Goal: Task Accomplishment & Management: Use online tool/utility

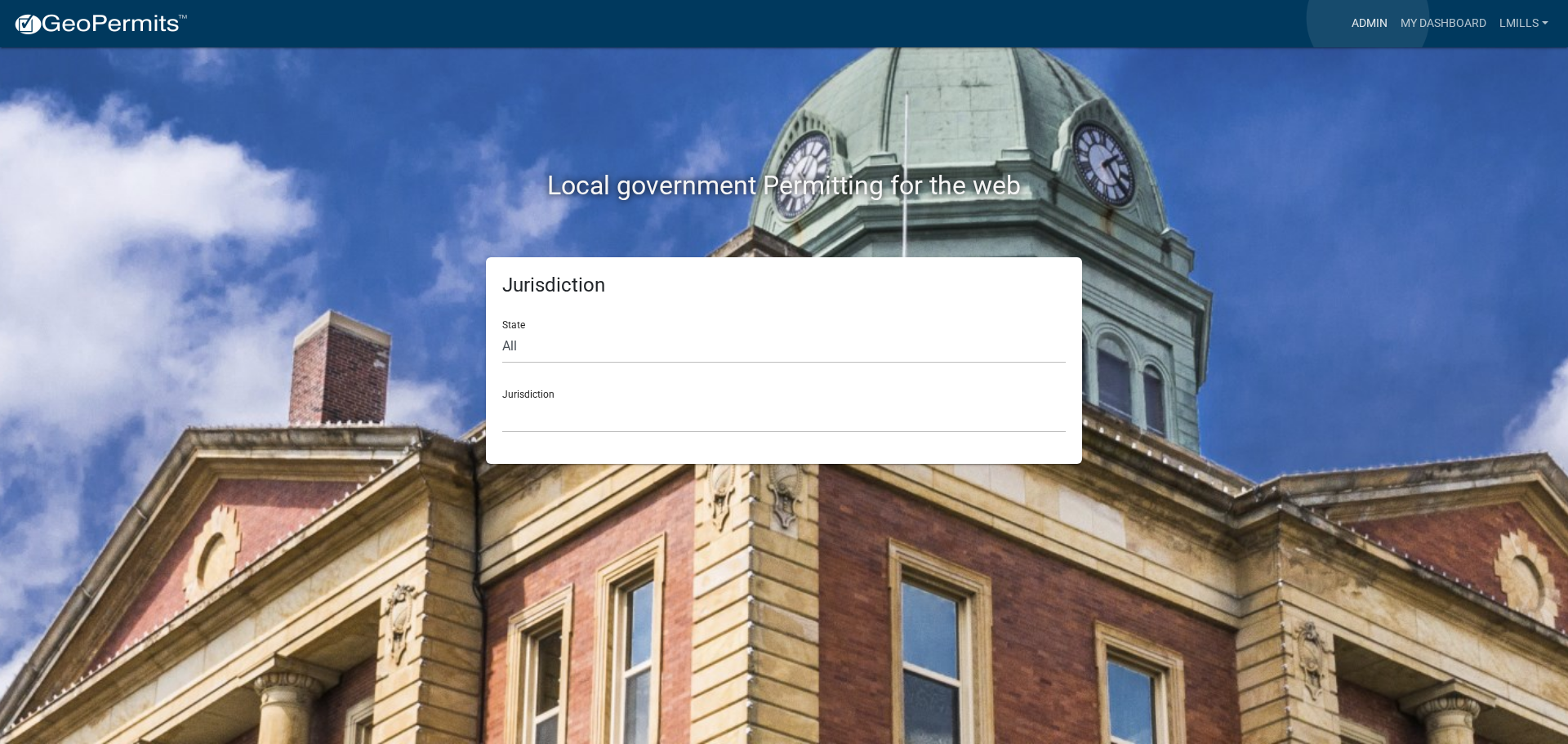
click at [1368, 18] on link "Admin" at bounding box center [1369, 23] width 49 height 31
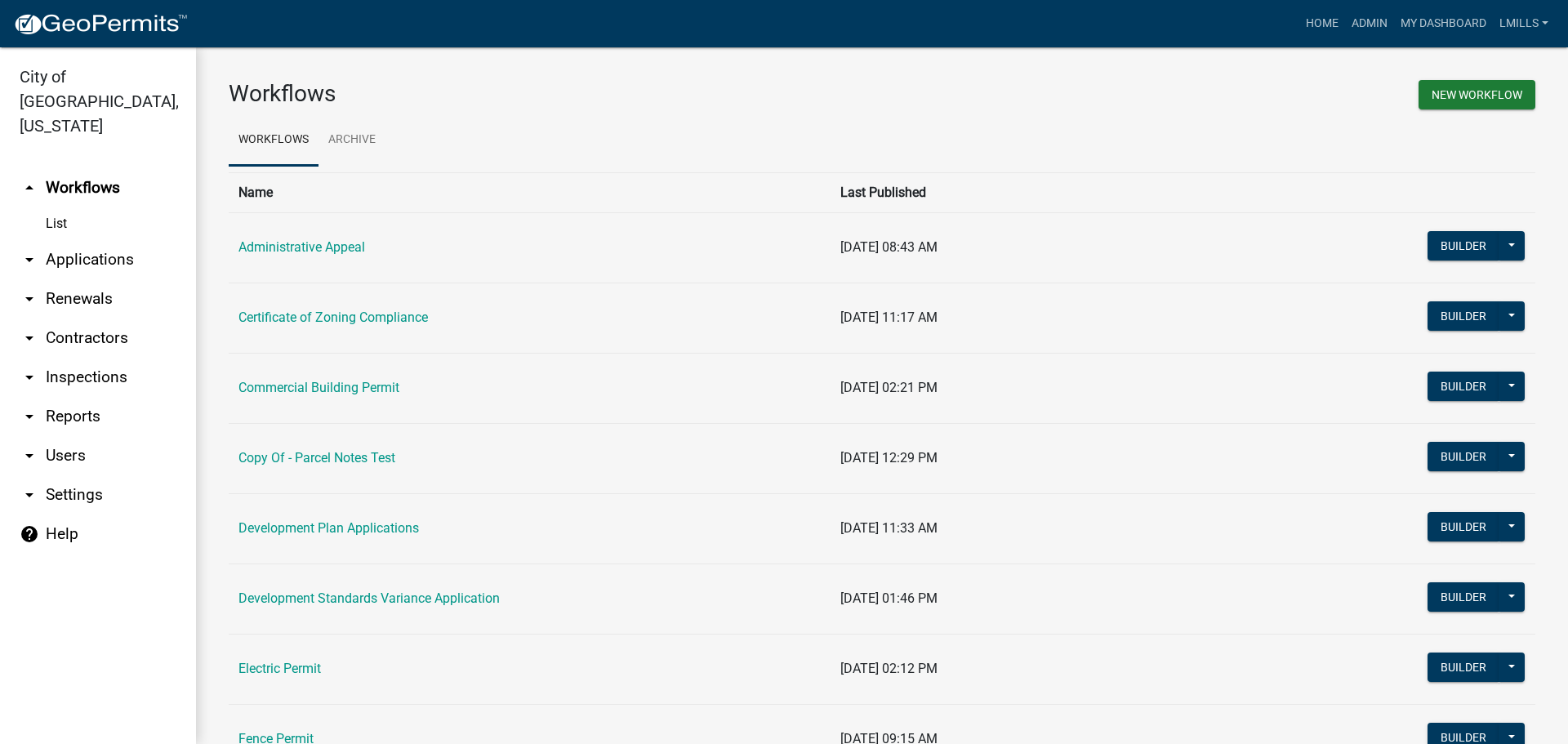
click at [72, 397] on link "arrow_drop_down Reports" at bounding box center [98, 416] width 196 height 39
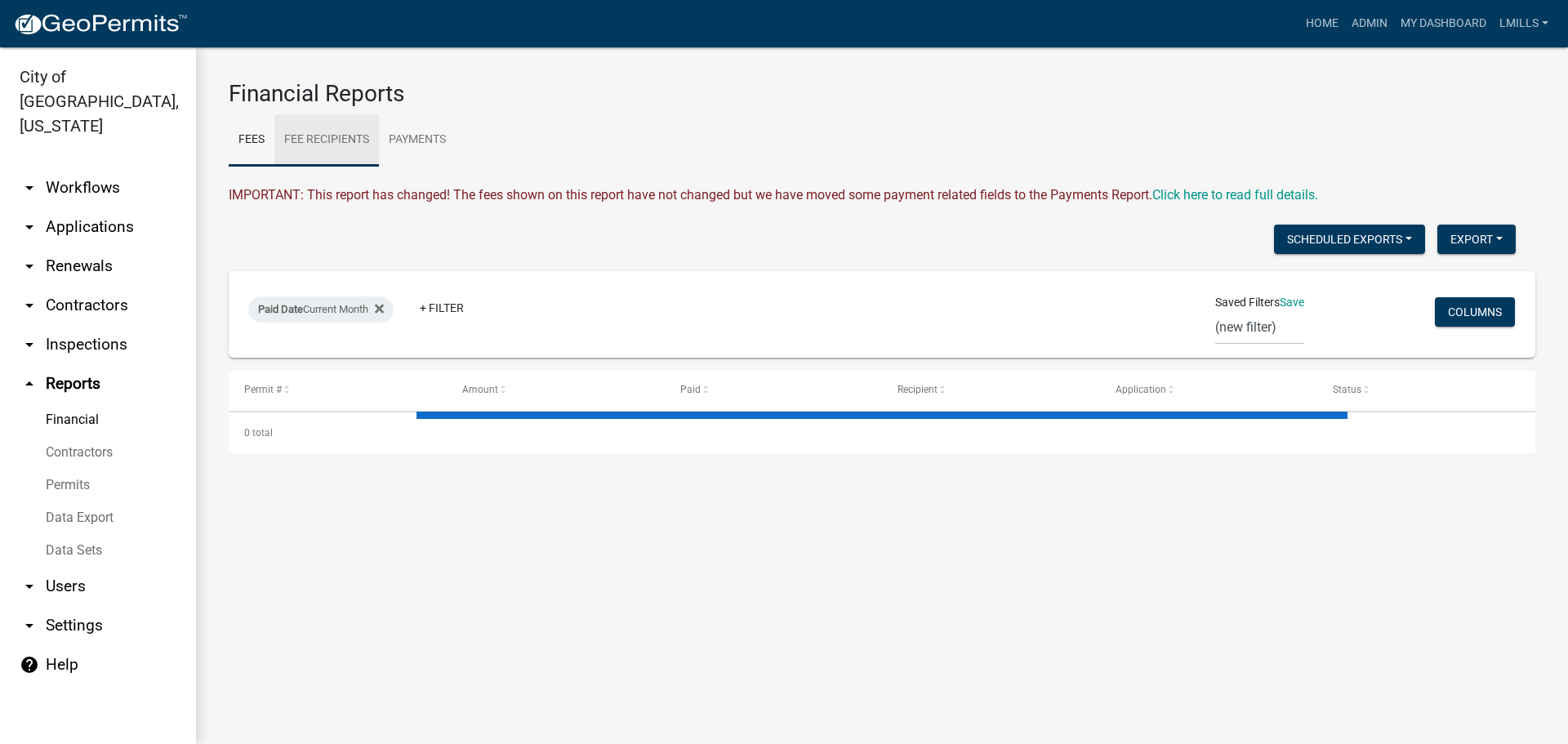
click at [346, 142] on link "Fee Recipients" at bounding box center [326, 140] width 104 height 53
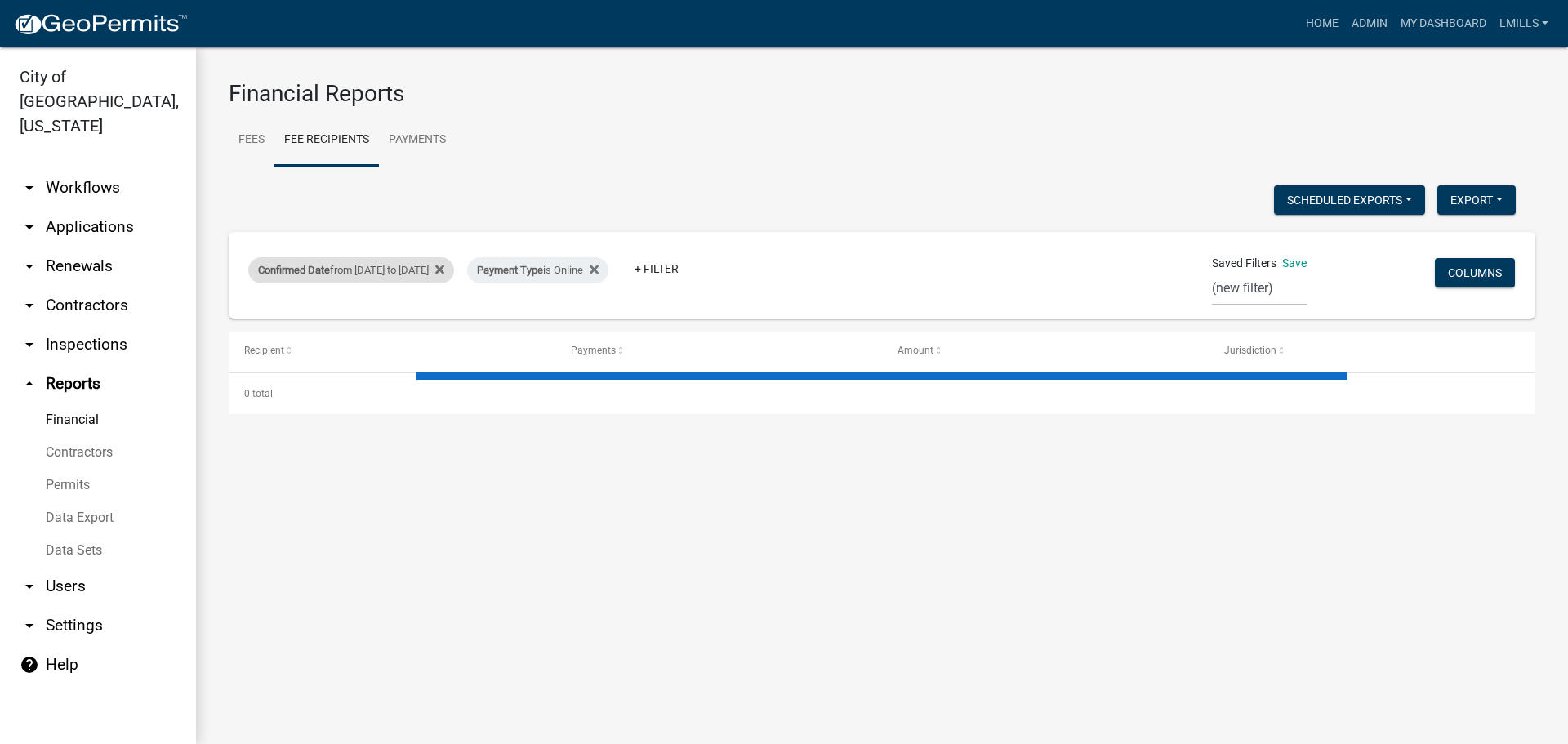
click at [450, 270] on div "Confirmed Date from [DATE] to [DATE]" at bounding box center [351, 270] width 206 height 26
select select "custom"
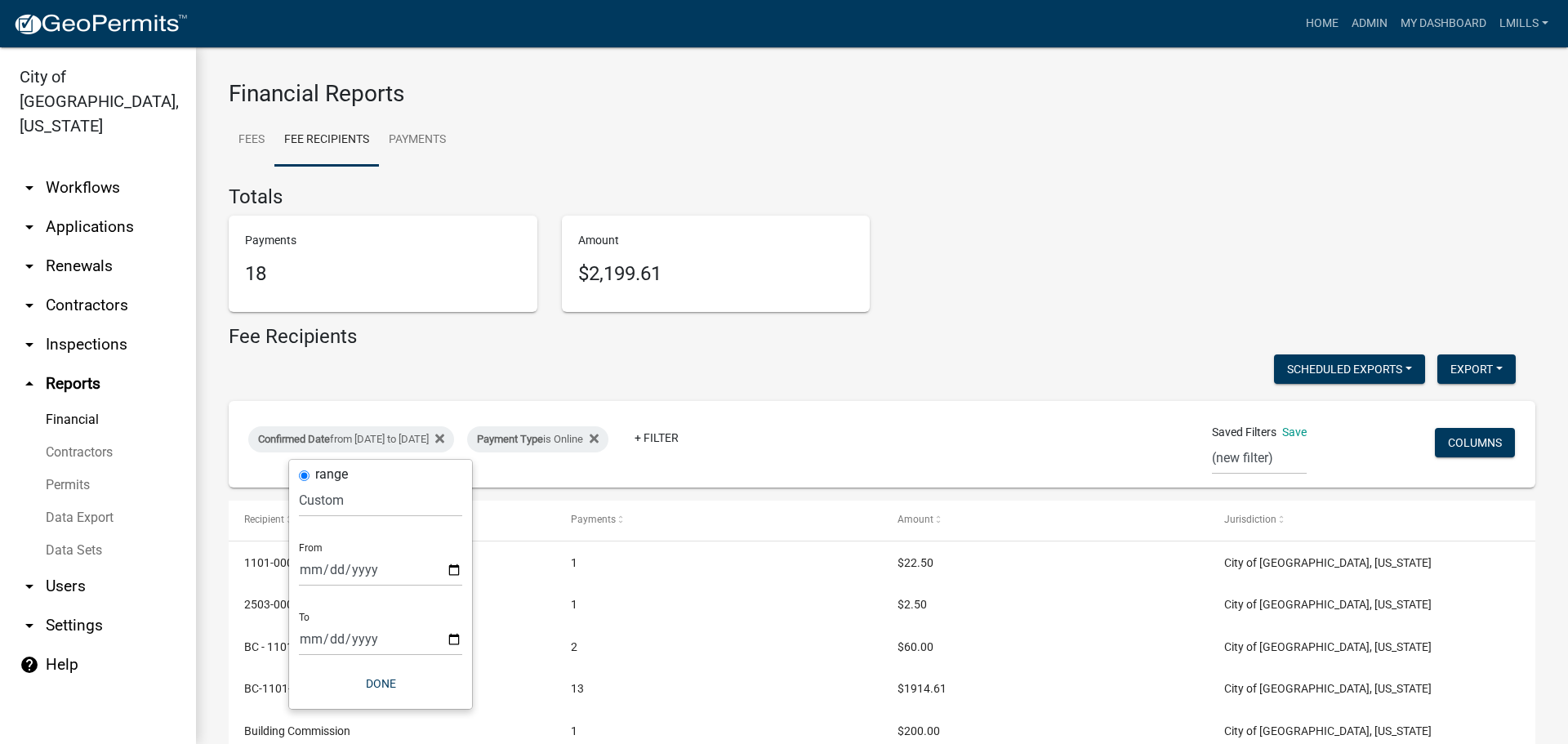
click at [454, 404] on div "Confirmed Date from [DATE] to [DATE] Payment Type is Online + Filter Saved Filt…" at bounding box center [882, 444] width 1292 height 87
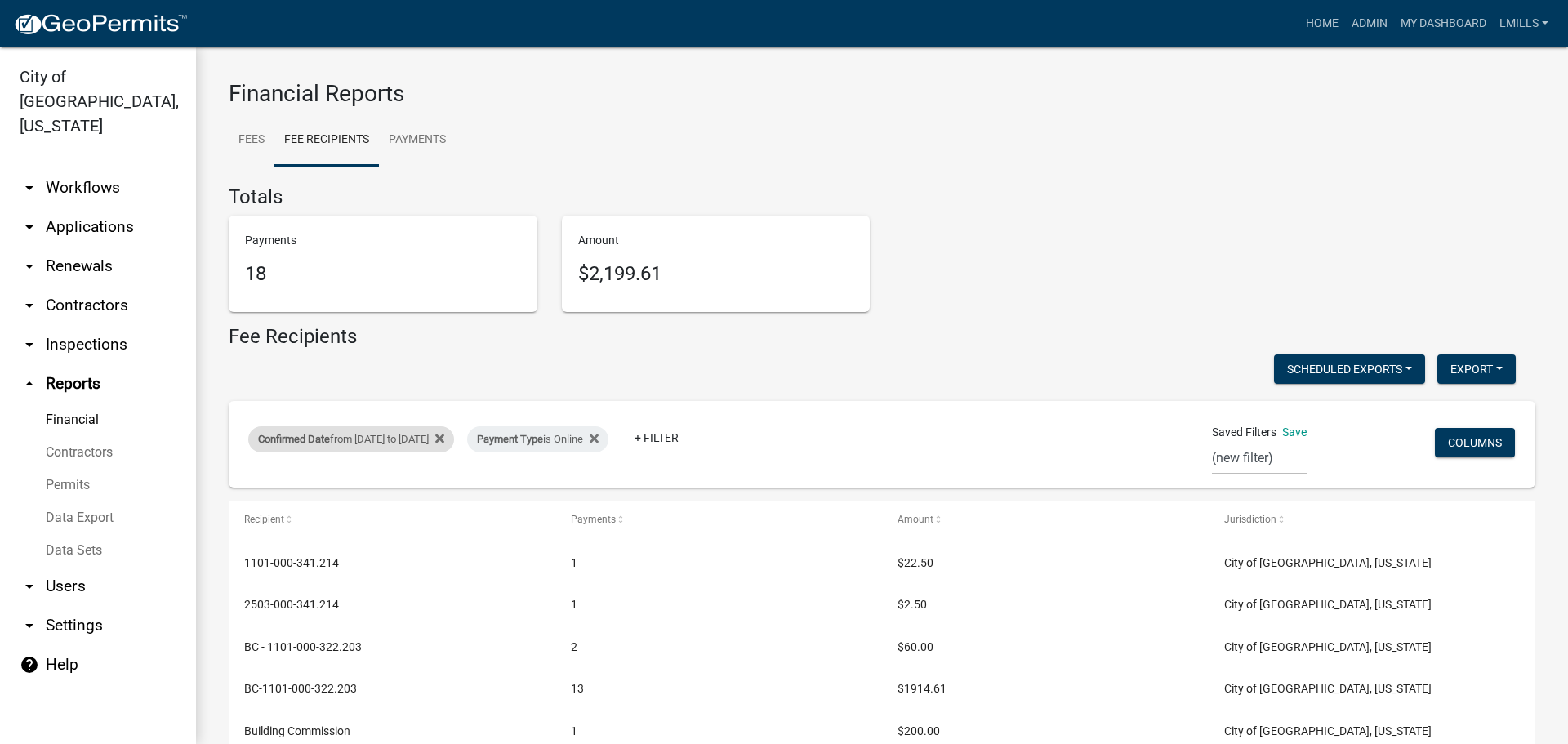
click at [441, 434] on div "Confirmed Date from [DATE] to [DATE]" at bounding box center [351, 439] width 206 height 26
select select "custom"
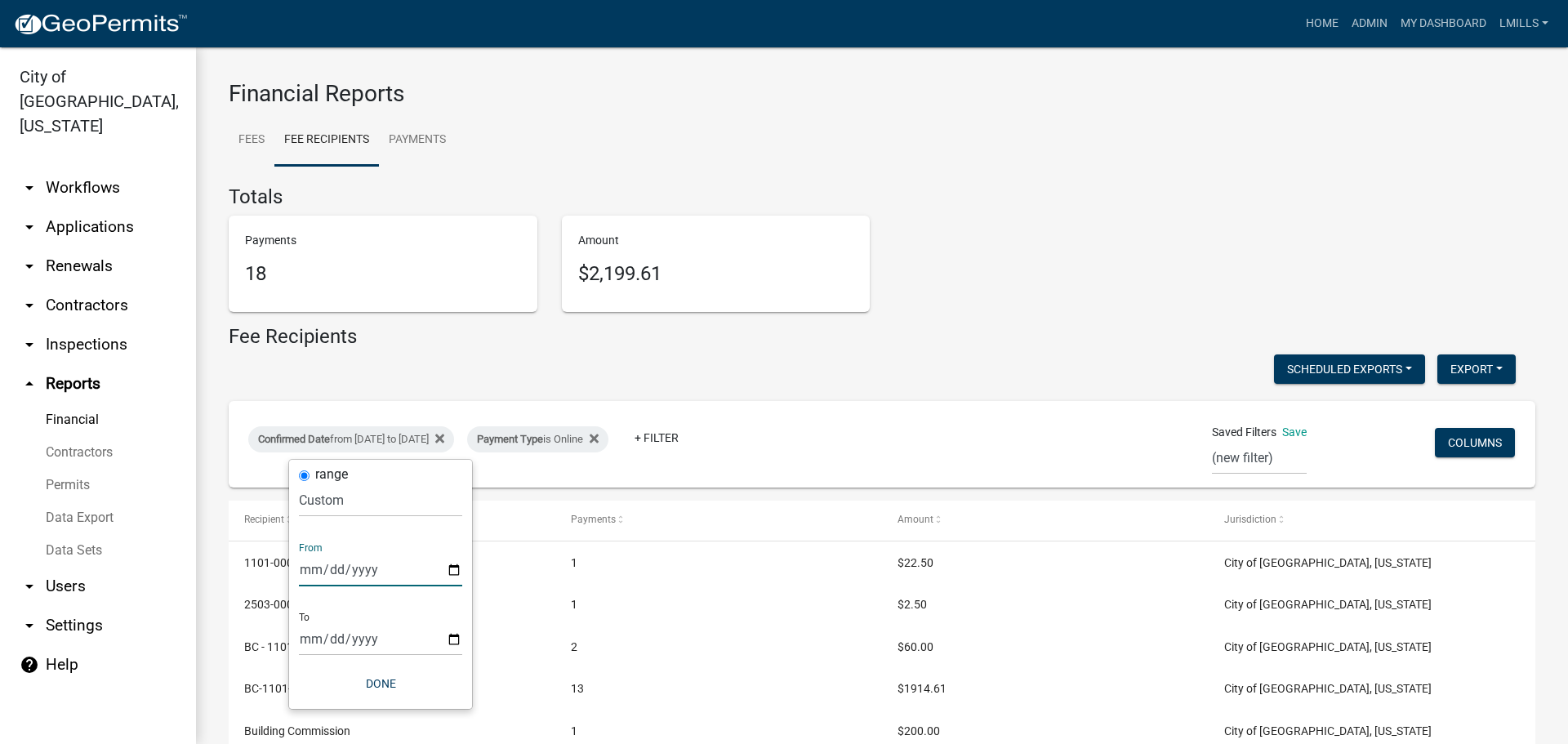
click at [455, 569] on input "[DATE]" at bounding box center [379, 569] width 163 height 33
type input "[DATE]"
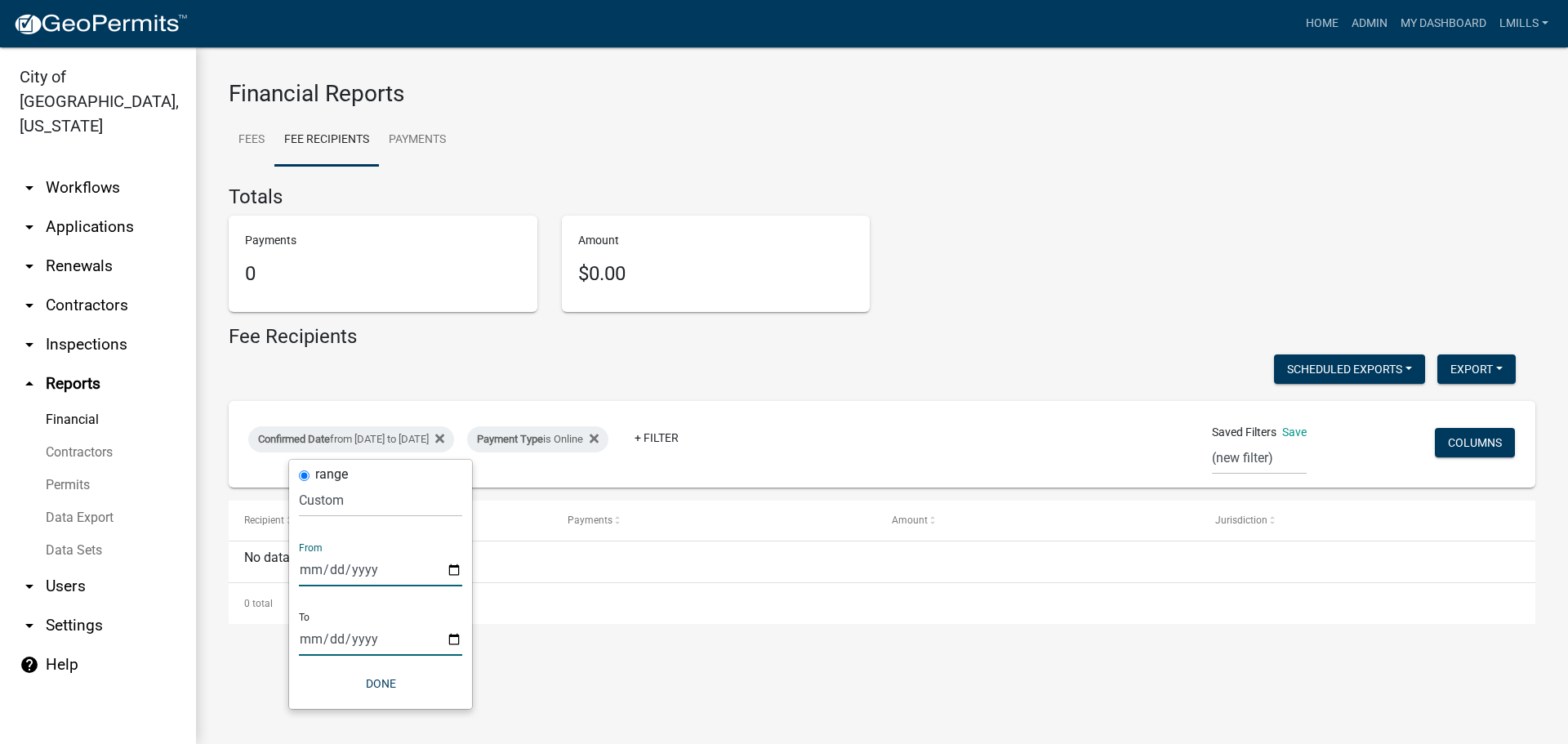
click at [451, 639] on input "[DATE]" at bounding box center [379, 639] width 163 height 33
type input "[DATE]"
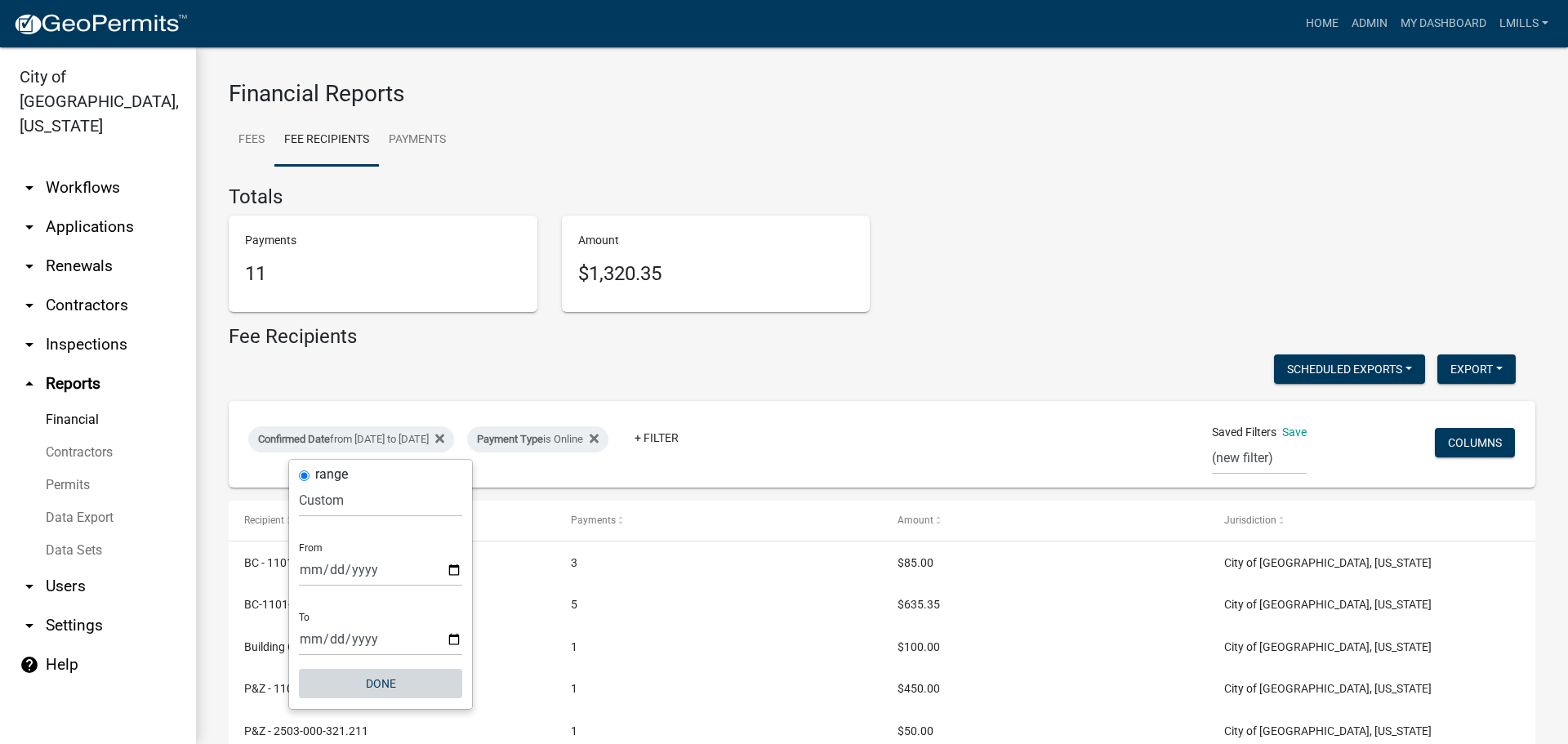
click at [377, 681] on button "Done" at bounding box center [379, 684] width 163 height 29
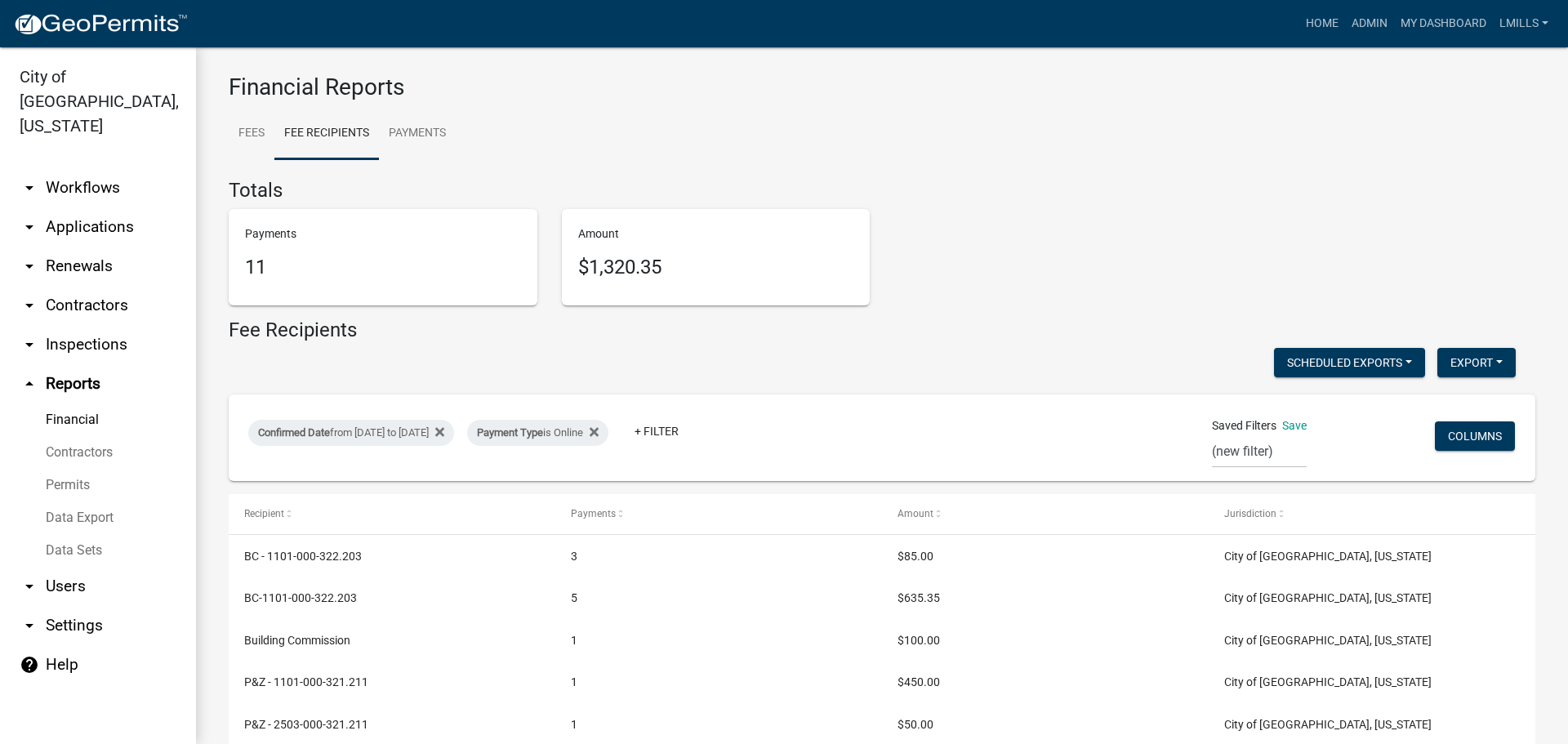
scroll to position [88, 0]
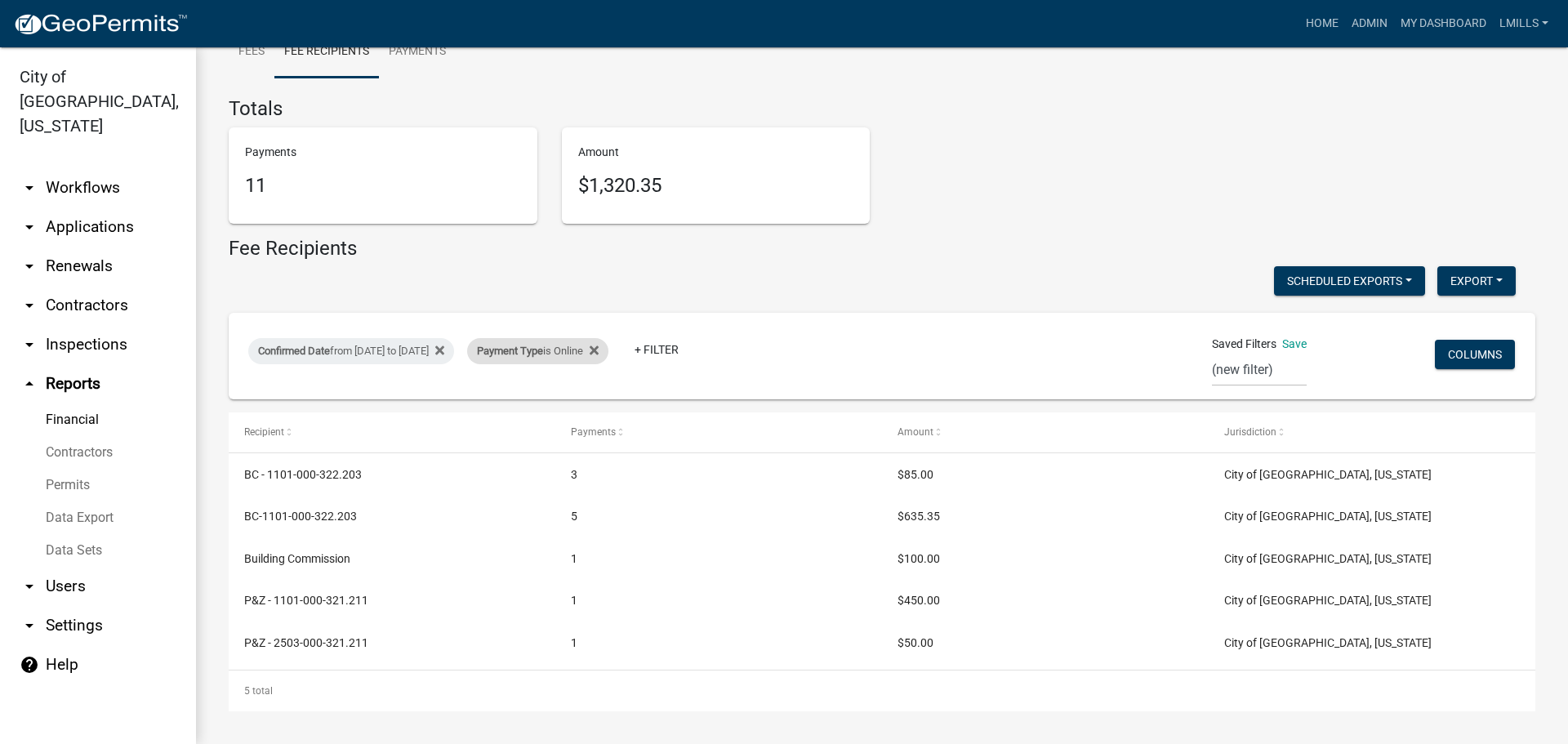
click at [543, 348] on span "Payment Type" at bounding box center [510, 350] width 66 height 13
click at [583, 411] on select "Select an option Online CreditCardPOS Check Cash" at bounding box center [597, 411] width 163 height 33
click at [516, 395] on select "Select an option Online CreditCardPOS Check Cash" at bounding box center [597, 411] width 163 height 33
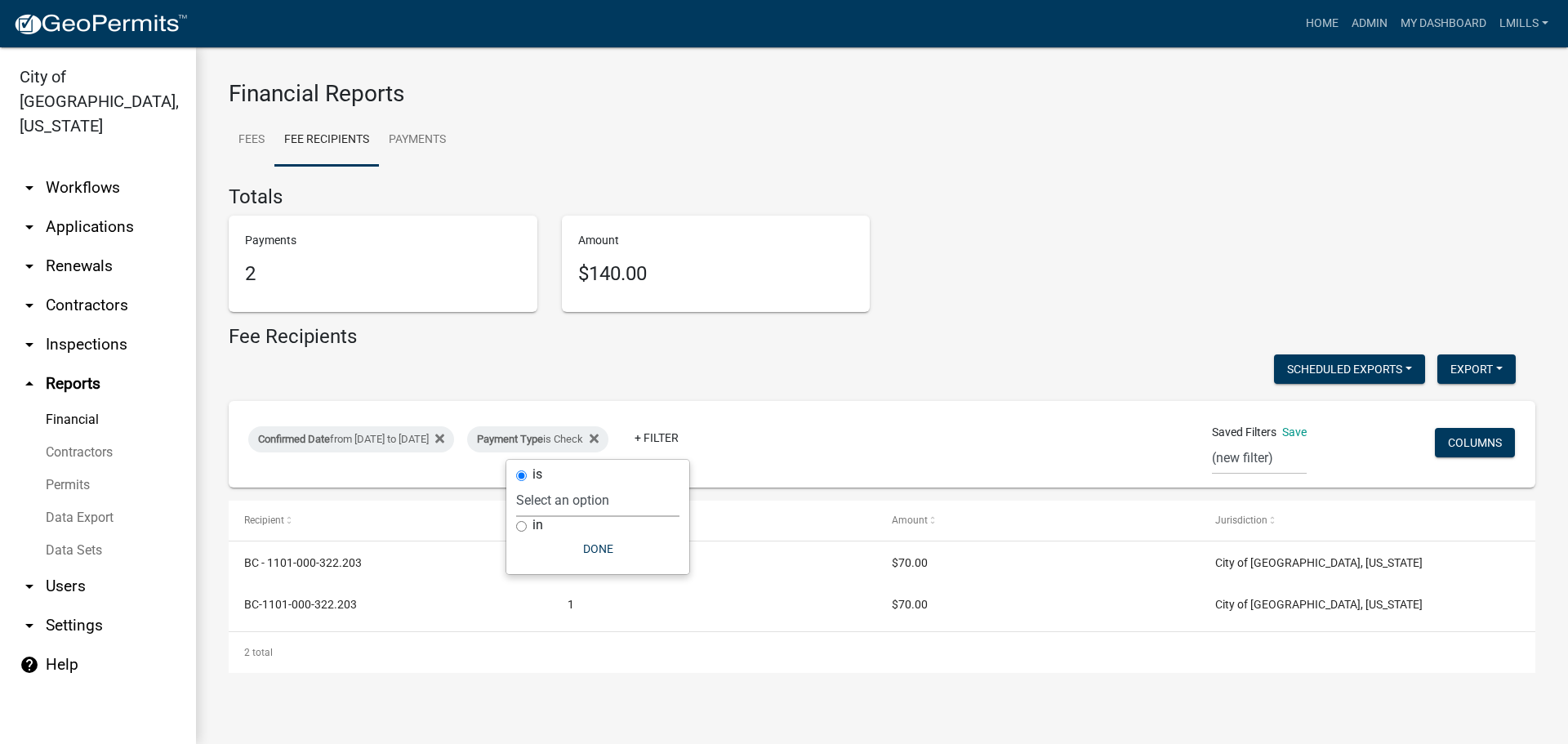
scroll to position [0, 0]
click at [571, 503] on select "Select an option Online CreditCardPOS Check Cash" at bounding box center [597, 500] width 163 height 33
select select "Cash"
click at [516, 484] on select "Select an option Online CreditCardPOS Check Cash" at bounding box center [597, 500] width 163 height 33
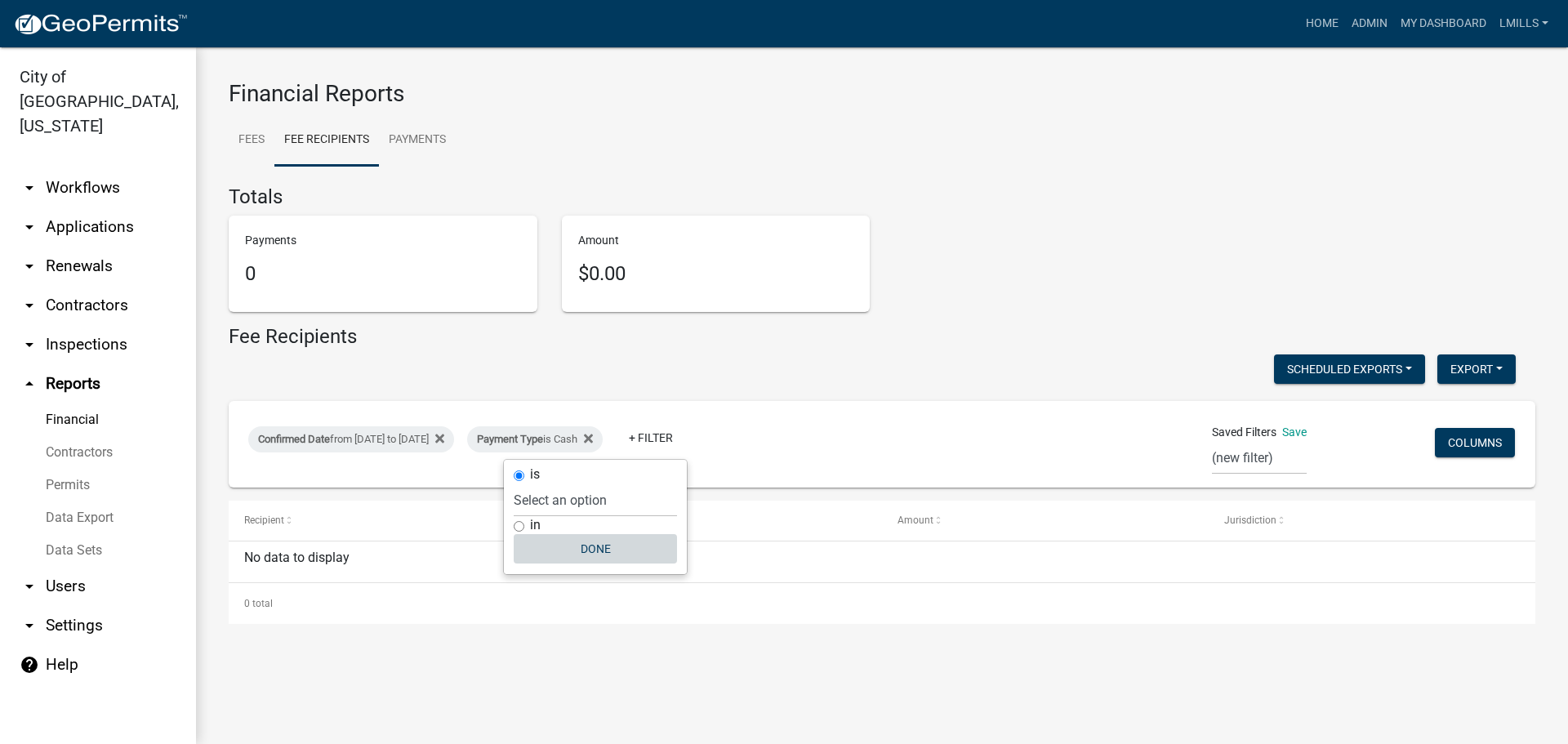
click at [590, 545] on button "Done" at bounding box center [595, 549] width 163 height 29
